Goal: Navigation & Orientation: Find specific page/section

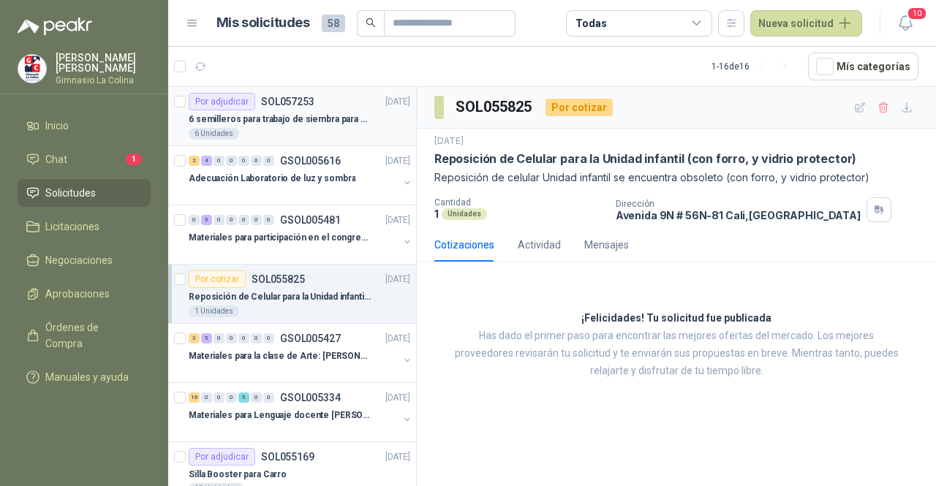
click at [329, 140] on article "Por adjudicar SOL057253 [DATE] 6 semilleros para trabajo de siembra para estudi…" at bounding box center [292, 116] width 248 height 59
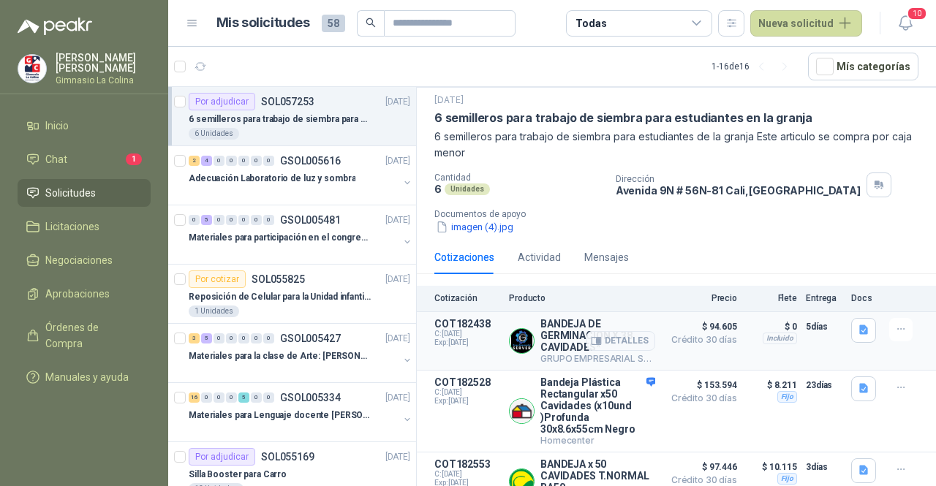
scroll to position [75, 0]
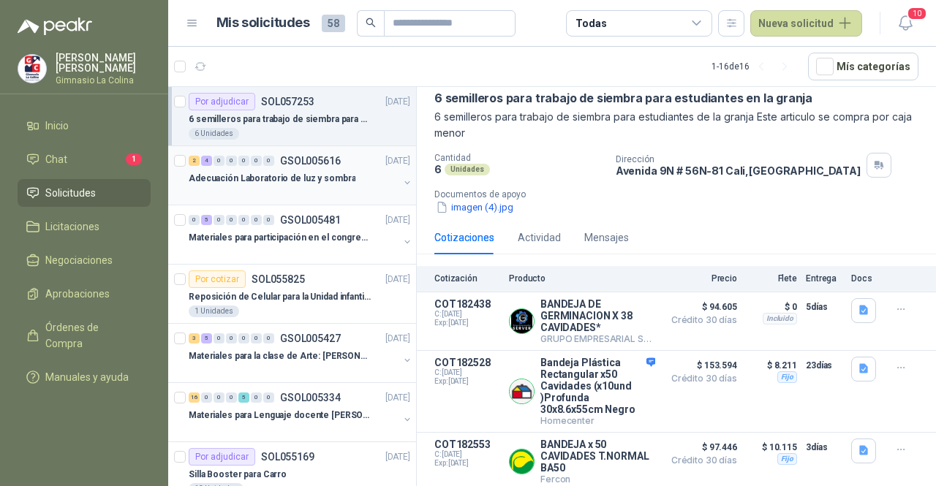
click at [277, 175] on p "Adecuación Laboratorio de luz y sombra" at bounding box center [272, 179] width 167 height 14
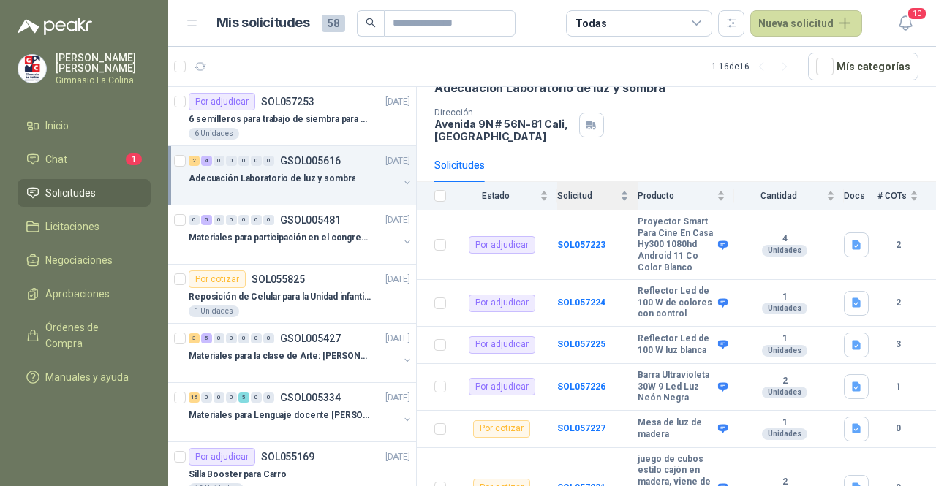
scroll to position [187, 0]
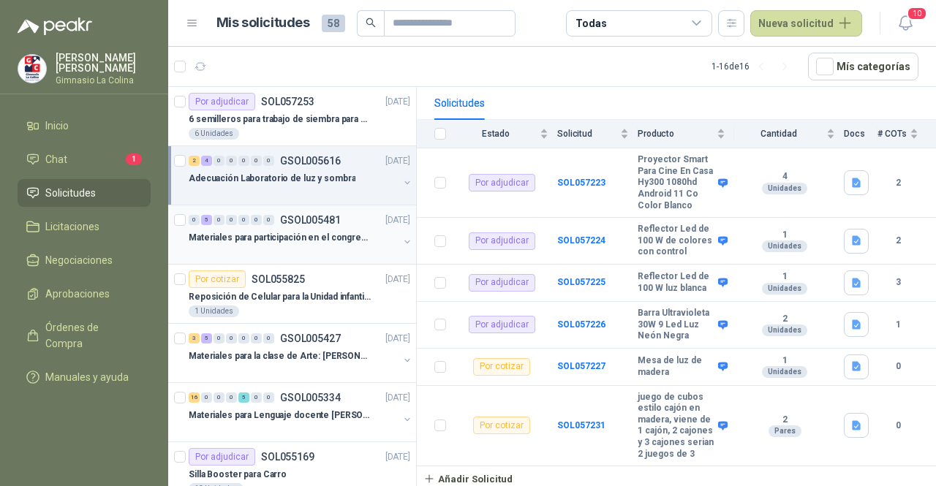
click at [317, 243] on div "Materiales para participación en el congreso, UI" at bounding box center [294, 238] width 210 height 18
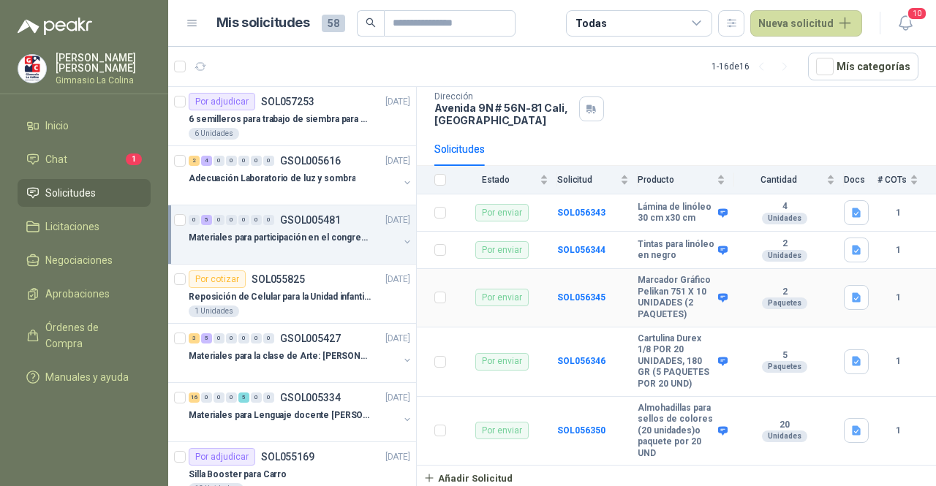
scroll to position [129, 0]
click at [307, 299] on p "Reposición de Celular para la Unidad infantil (con forro, y vidrio protector)" at bounding box center [280, 297] width 182 height 14
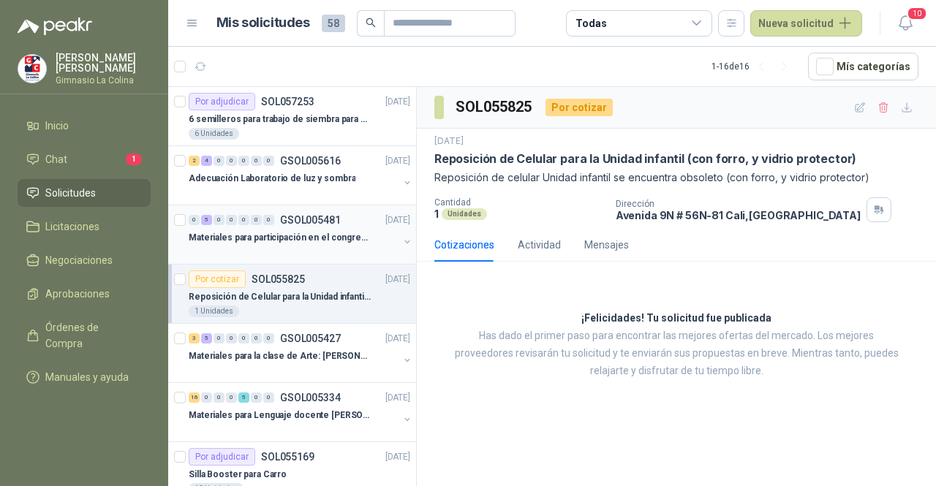
click at [251, 221] on span "0" at bounding box center [256, 220] width 11 height 10
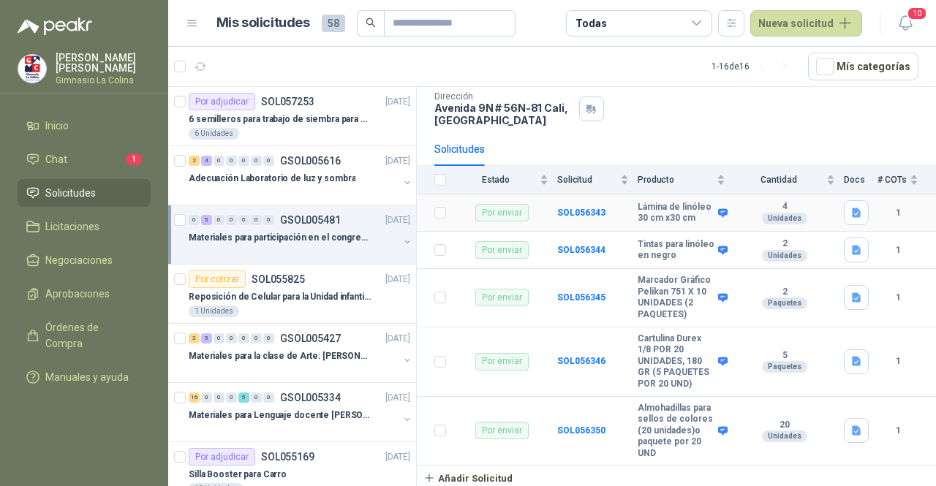
scroll to position [129, 0]
